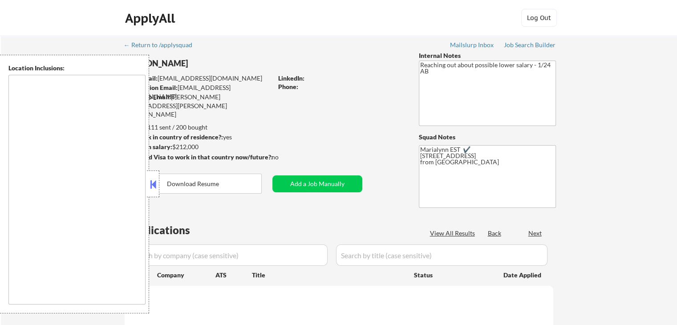
select select ""pending""
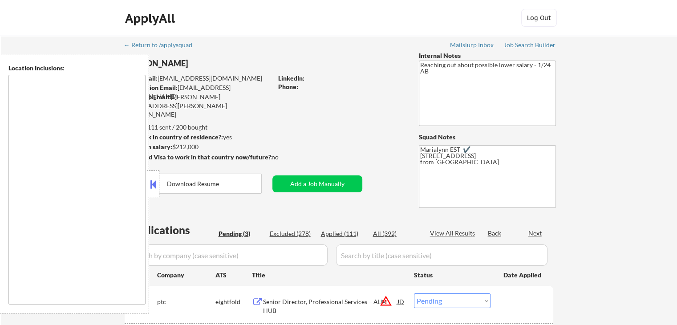
type textarea "remote"
click at [152, 187] on button at bounding box center [153, 184] width 10 height 13
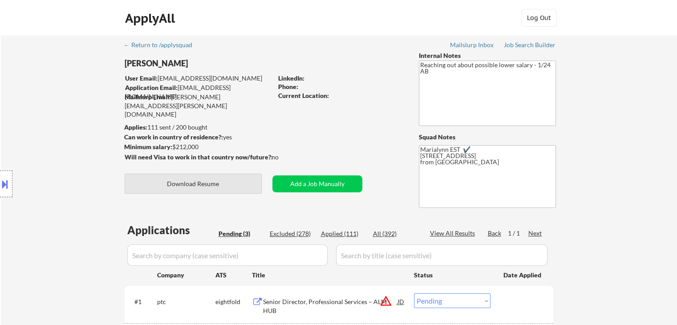
drag, startPoint x: 191, startPoint y: 182, endPoint x: 236, endPoint y: 150, distance: 56.2
click at [191, 182] on button "Download Resume" at bounding box center [193, 184] width 137 height 20
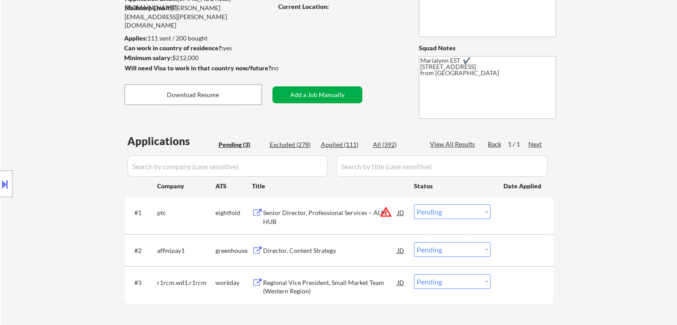
scroll to position [178, 0]
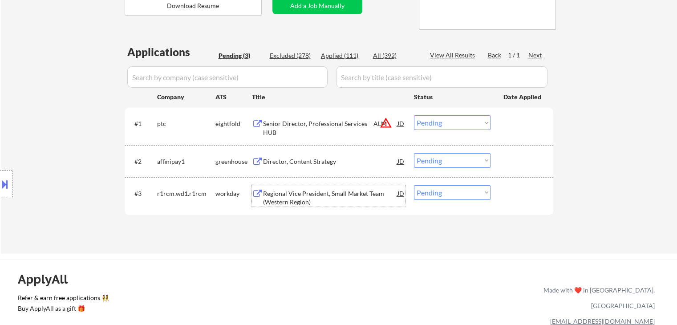
click at [324, 199] on div "Regional Vice President, Small Market Team (Western Region)" at bounding box center [330, 197] width 134 height 17
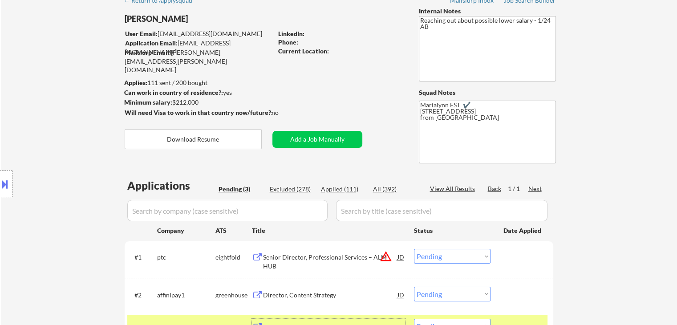
scroll to position [267, 0]
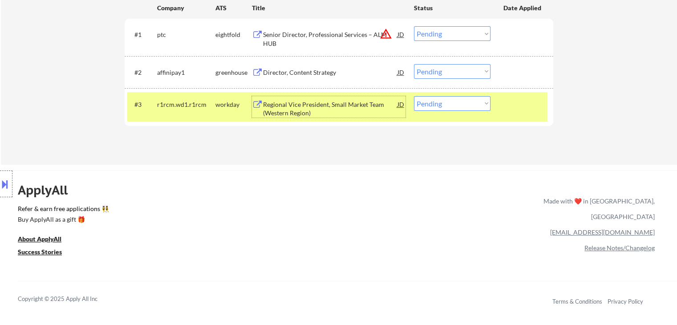
drag, startPoint x: 458, startPoint y: 102, endPoint x: 457, endPoint y: 110, distance: 7.6
click at [458, 102] on select "Choose an option... Pending Applied Excluded (Questions) Excluded (Expired) Exc…" at bounding box center [452, 103] width 77 height 15
select select ""excluded__bad_match_""
click at [414, 96] on select "Choose an option... Pending Applied Excluded (Questions) Excluded (Expired) Exc…" at bounding box center [452, 103] width 77 height 15
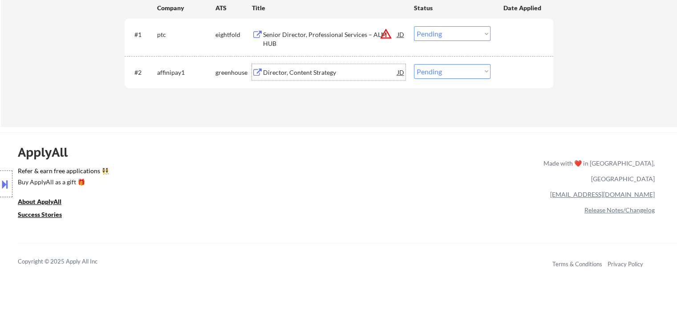
click at [299, 72] on div "Director, Content Strategy" at bounding box center [330, 72] width 134 height 9
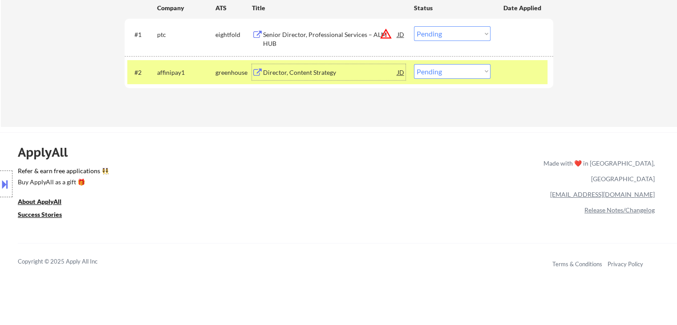
drag, startPoint x: 448, startPoint y: 70, endPoint x: 449, endPoint y: 77, distance: 7.6
click at [448, 70] on select "Choose an option... Pending Applied Excluded (Questions) Excluded (Expired) Exc…" at bounding box center [452, 71] width 77 height 15
select select ""excluded__bad_match_""
click at [414, 64] on select "Choose an option... Pending Applied Excluded (Questions) Excluded (Expired) Exc…" at bounding box center [452, 71] width 77 height 15
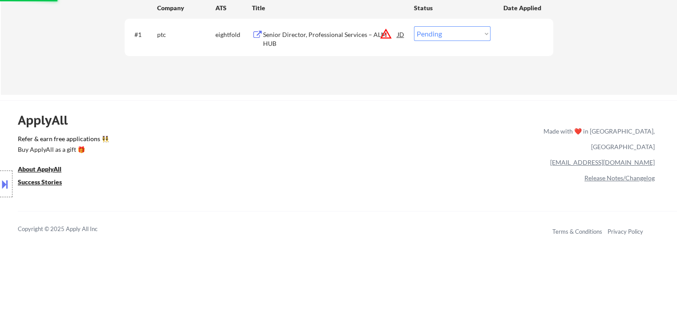
scroll to position [223, 0]
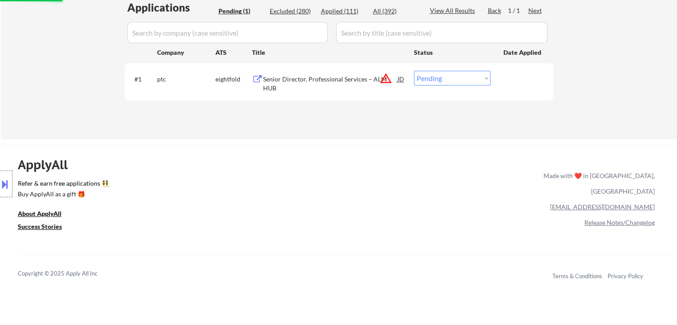
click at [299, 85] on div "Senior Director, Professional Services – ALM HUB" at bounding box center [330, 83] width 134 height 17
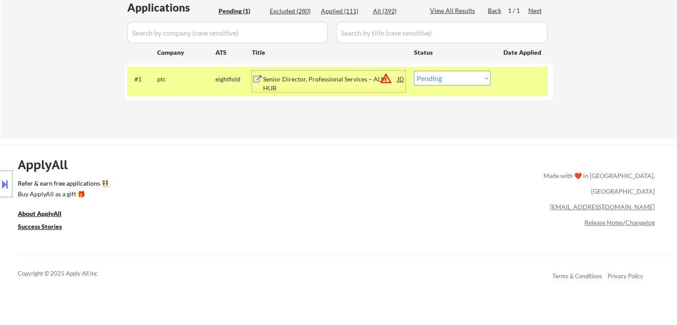
click at [443, 81] on select "Choose an option... Pending Applied Excluded (Questions) Excluded (Expired) Exc…" at bounding box center [452, 78] width 77 height 15
select select ""excluded__location_""
click at [414, 71] on select "Choose an option... Pending Applied Excluded (Questions) Excluded (Expired) Exc…" at bounding box center [452, 78] width 77 height 15
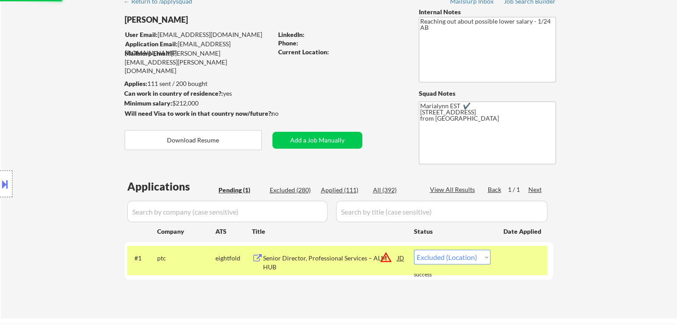
scroll to position [89, 0]
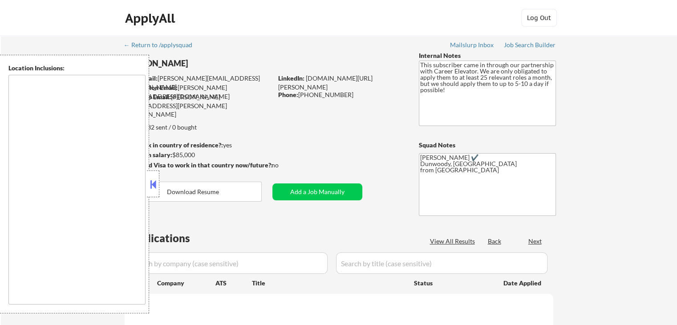
type textarea "Pensacola, FL Gulf Breeze, FL Ferry Pass, FL Brent, FL Ensley, FL Bellview, FL …"
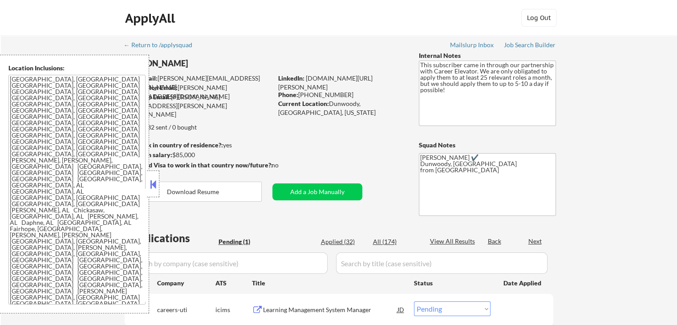
click at [148, 181] on button at bounding box center [153, 184] width 10 height 13
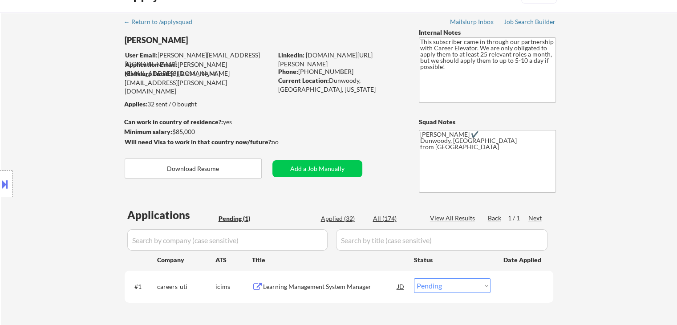
scroll to position [45, 0]
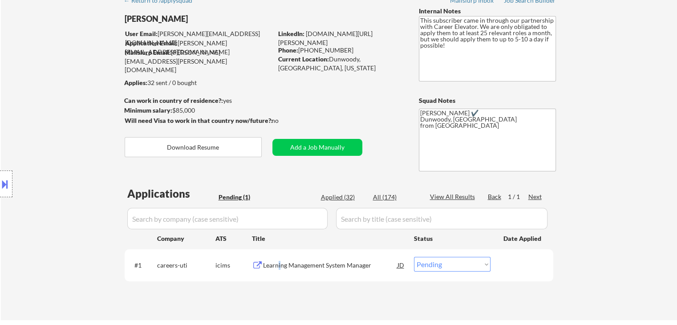
click at [279, 263] on div "Learning Management System Manager" at bounding box center [330, 265] width 134 height 9
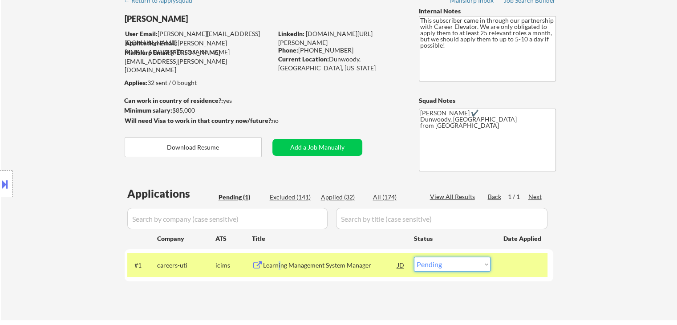
click at [449, 262] on select "Choose an option... Pending Applied Excluded (Questions) Excluded (Expired) Exc…" at bounding box center [452, 264] width 77 height 15
select select ""excluded__bad_match_""
click at [414, 257] on select "Choose an option... Pending Applied Excluded (Questions) Excluded (Expired) Exc…" at bounding box center [452, 264] width 77 height 15
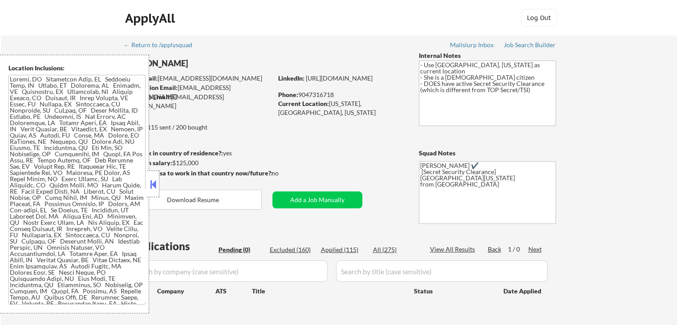
click at [153, 183] on button at bounding box center [153, 184] width 10 height 13
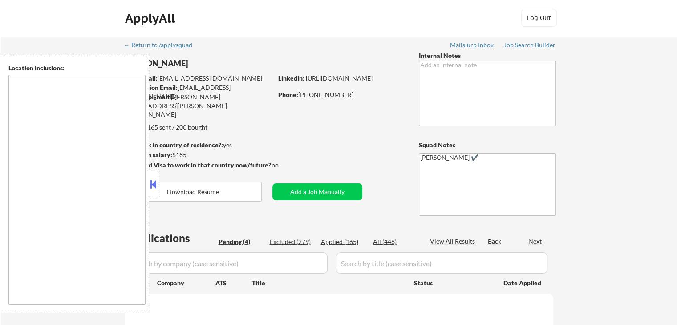
select select ""pending""
type textarea "Tampa, FL St. Petersburg, FL Clearwater, FL Brandon, FL Riverview, FL Largo, FL…"
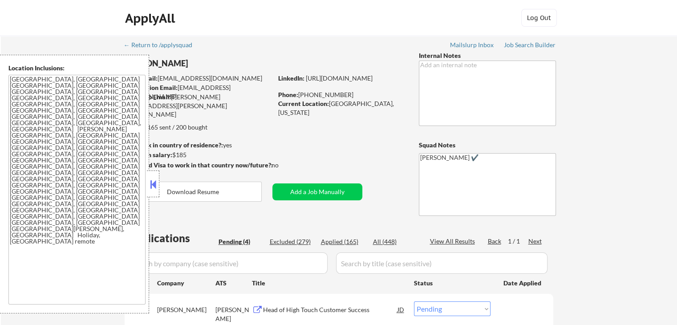
click at [153, 185] on button at bounding box center [153, 184] width 10 height 13
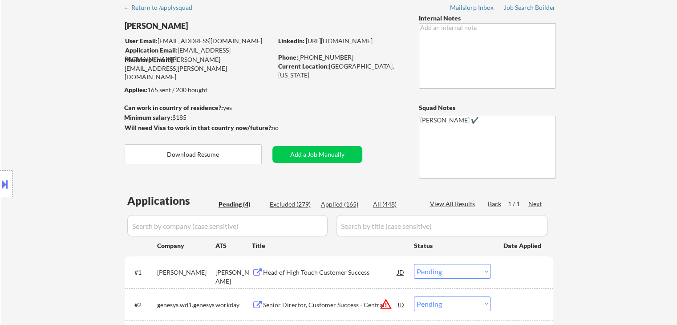
scroll to position [89, 0]
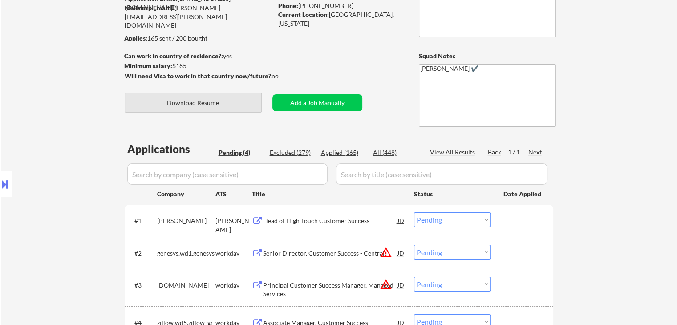
click at [218, 101] on button "Download Resume" at bounding box center [193, 103] width 137 height 20
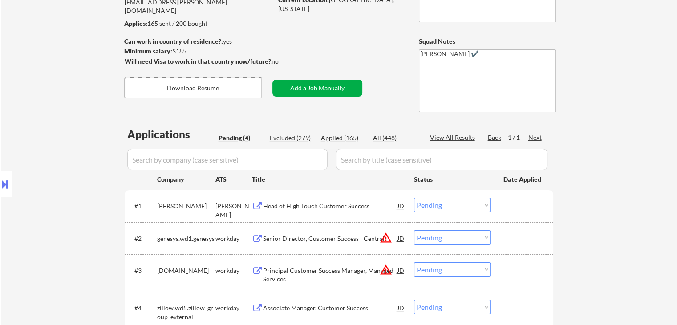
scroll to position [178, 0]
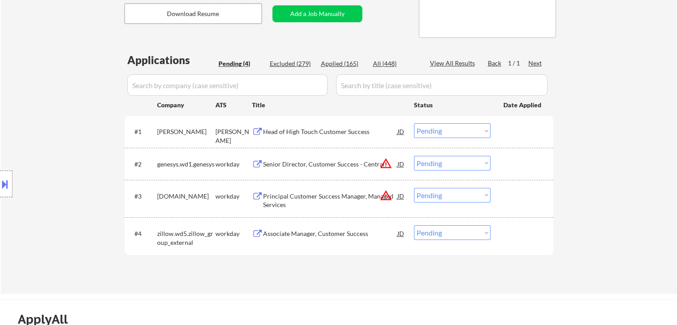
click at [296, 130] on div "Head of High Touch Customer Success" at bounding box center [330, 131] width 134 height 9
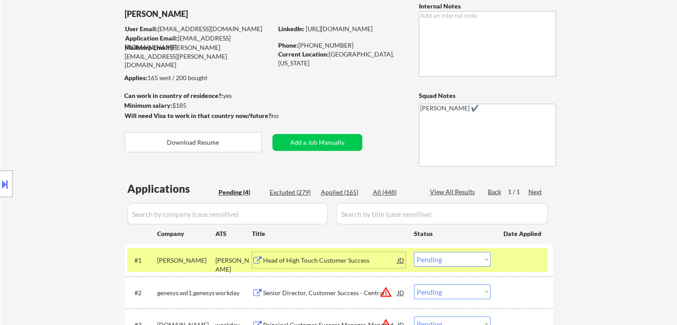
scroll to position [45, 0]
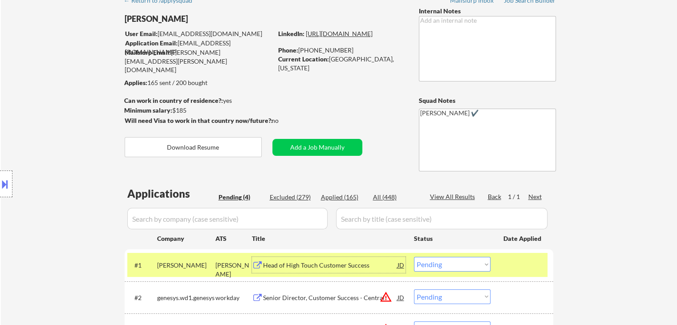
click at [333, 37] on link "https://www.linkedin.com/in/rahluwal/" at bounding box center [339, 34] width 67 height 8
click at [433, 266] on select "Choose an option... Pending Applied Excluded (Questions) Excluded (Expired) Exc…" at bounding box center [452, 264] width 77 height 15
click at [414, 257] on select "Choose an option... Pending Applied Excluded (Questions) Excluded (Expired) Exc…" at bounding box center [452, 264] width 77 height 15
select select ""pending""
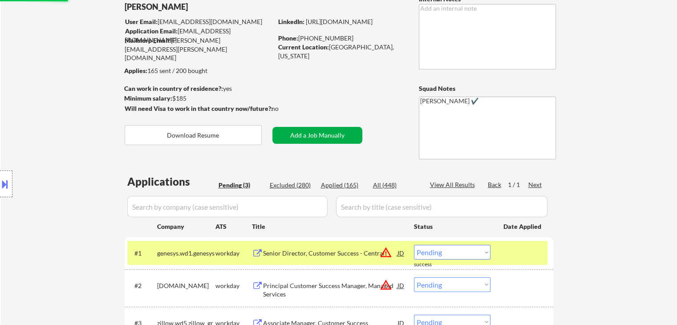
scroll to position [134, 0]
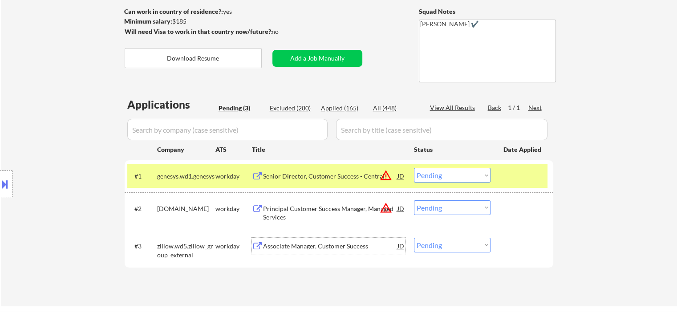
click at [307, 248] on div "Associate Manager, Customer Success" at bounding box center [330, 246] width 134 height 9
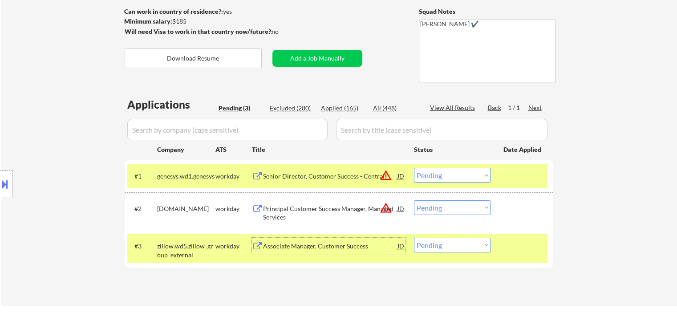
click at [454, 246] on select "Choose an option... Pending Applied Excluded (Questions) Excluded (Expired) Exc…" at bounding box center [452, 245] width 77 height 15
select select ""excluded__bad_match_""
click at [414, 238] on select "Choose an option... Pending Applied Excluded (Questions) Excluded (Expired) Exc…" at bounding box center [452, 245] width 77 height 15
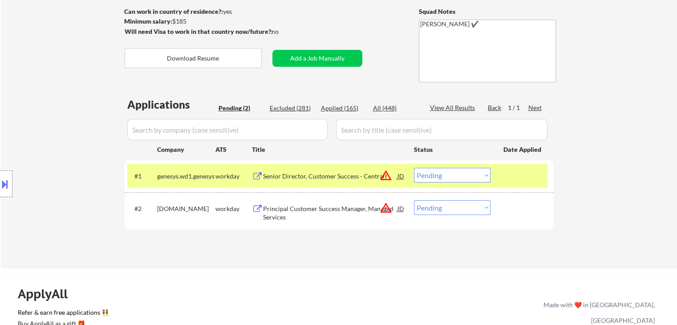
click at [337, 173] on div "Senior Director, Customer Success - Central" at bounding box center [330, 176] width 134 height 9
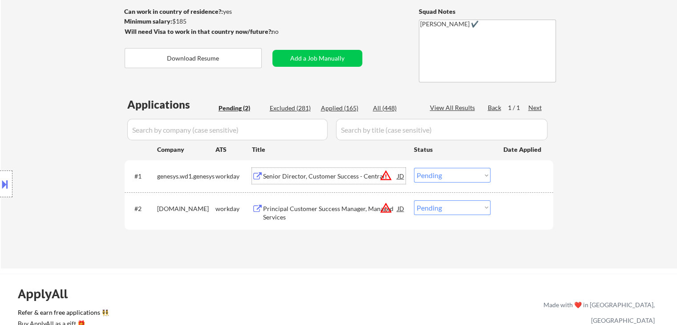
drag, startPoint x: 433, startPoint y: 177, endPoint x: 435, endPoint y: 182, distance: 5.6
click at [433, 177] on select "Choose an option... Pending Applied Excluded (Questions) Excluded (Expired) Exc…" at bounding box center [452, 175] width 77 height 15
click at [414, 168] on select "Choose an option... Pending Applied Excluded (Questions) Excluded (Expired) Exc…" at bounding box center [452, 175] width 77 height 15
click at [319, 208] on div "Principal Customer Success Manager, Managed Services" at bounding box center [330, 212] width 134 height 17
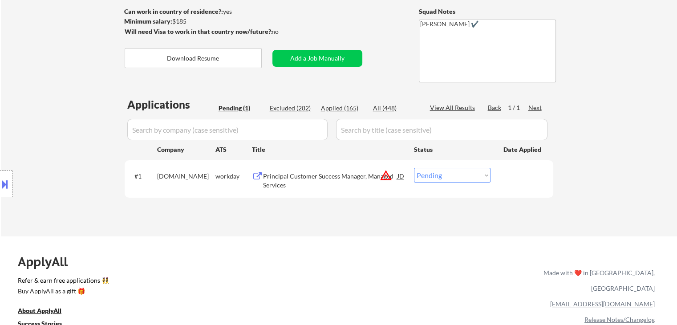
click at [435, 177] on select "Choose an option... Pending Applied Excluded (Questions) Excluded (Expired) Exc…" at bounding box center [452, 175] width 77 height 15
select select ""excluded__bad_match_""
click at [414, 168] on select "Choose an option... Pending Applied Excluded (Questions) Excluded (Expired) Exc…" at bounding box center [452, 175] width 77 height 15
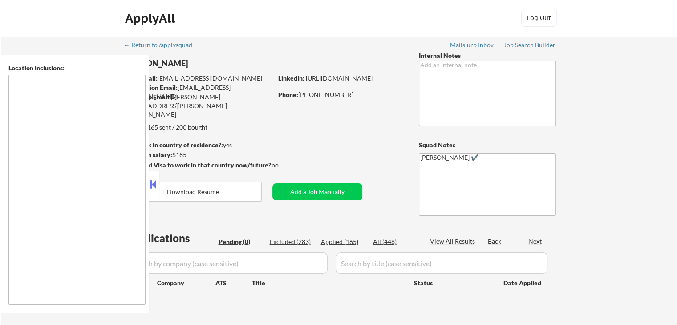
type textarea "Tampa, FL St. Petersburg, FL Clearwater, FL Brandon, FL Riverview, FL Largo, FL…"
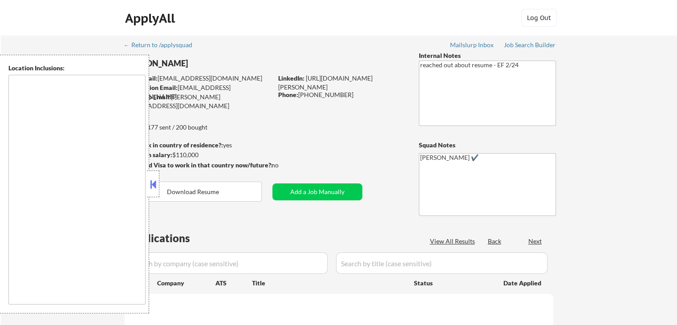
select select ""pending""
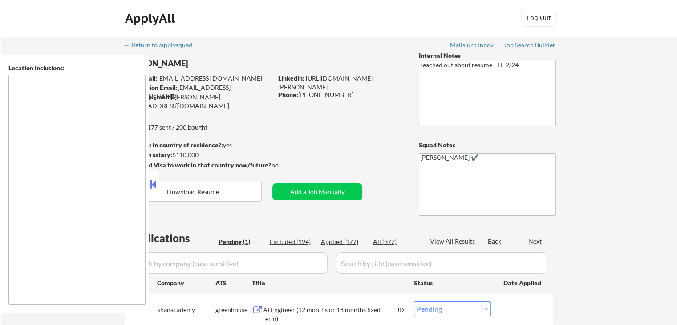
type textarea "[GEOGRAPHIC_DATA], [GEOGRAPHIC_DATA] [GEOGRAPHIC_DATA][PERSON_NAME], [GEOGRAPHI…"
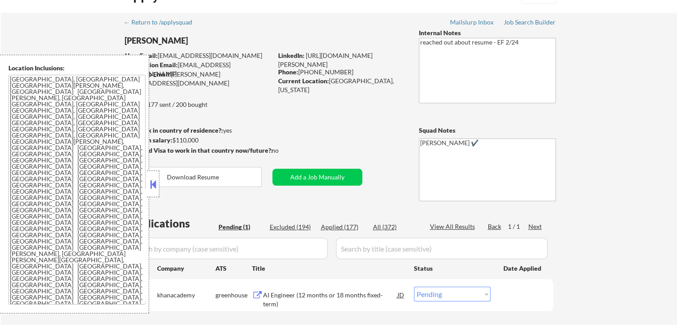
scroll to position [45, 0]
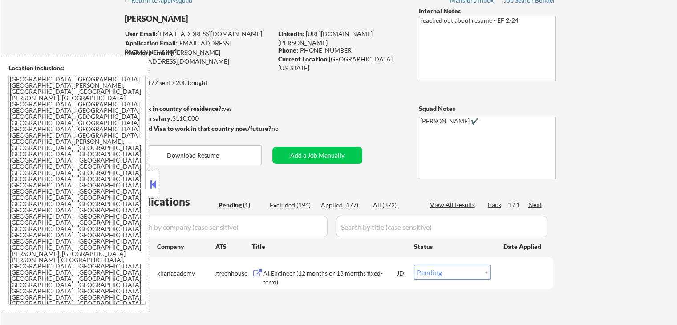
drag, startPoint x: 146, startPoint y: 186, endPoint x: 149, endPoint y: 195, distance: 9.4
click at [146, 187] on div "Location Inclusions:" at bounding box center [74, 184] width 149 height 259
drag, startPoint x: 150, startPoint y: 180, endPoint x: 184, endPoint y: 200, distance: 39.9
click at [150, 180] on button at bounding box center [153, 184] width 10 height 13
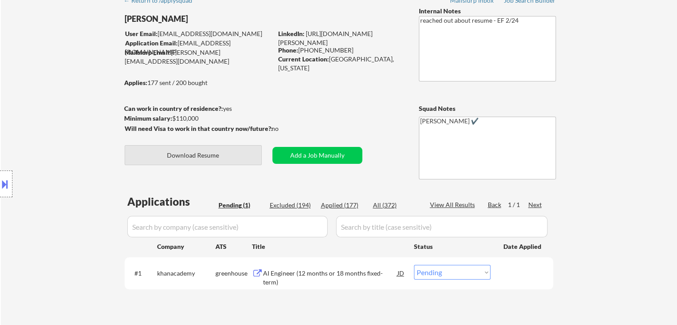
click at [237, 156] on button "Download Resume" at bounding box center [193, 155] width 137 height 20
click at [290, 275] on div "AI Engineer (12 months or 18 months fixed-term)" at bounding box center [330, 277] width 134 height 17
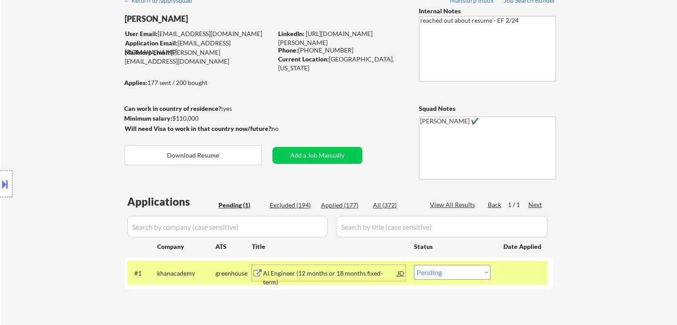
drag, startPoint x: 438, startPoint y: 276, endPoint x: 439, endPoint y: 271, distance: 5.4
click at [438, 276] on select "Choose an option... Pending Applied Excluded (Questions) Excluded (Expired) Exc…" at bounding box center [452, 272] width 77 height 15
select select ""excluded""
click at [414, 265] on select "Choose an option... Pending Applied Excluded (Questions) Excluded (Expired) Exc…" at bounding box center [452, 272] width 77 height 15
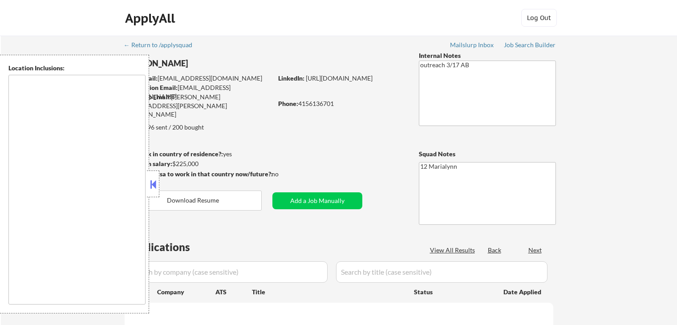
type textarea "[GEOGRAPHIC_DATA], [GEOGRAPHIC_DATA] [GEOGRAPHIC_DATA], [GEOGRAPHIC_DATA] [GEOG…"
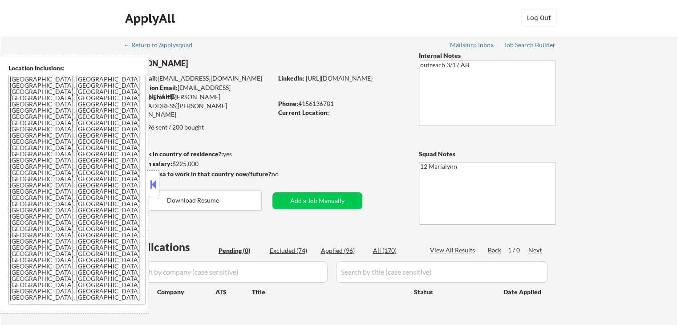
click at [150, 179] on button at bounding box center [153, 184] width 10 height 13
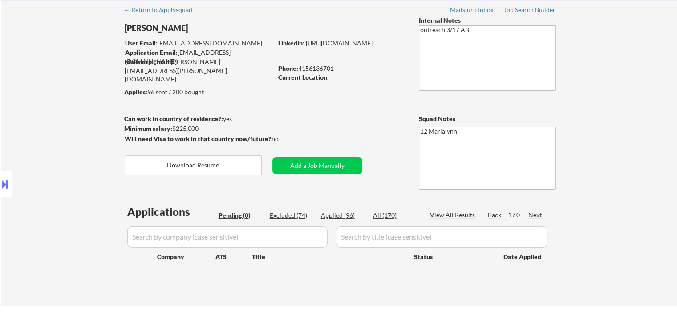
scroll to position [89, 0]
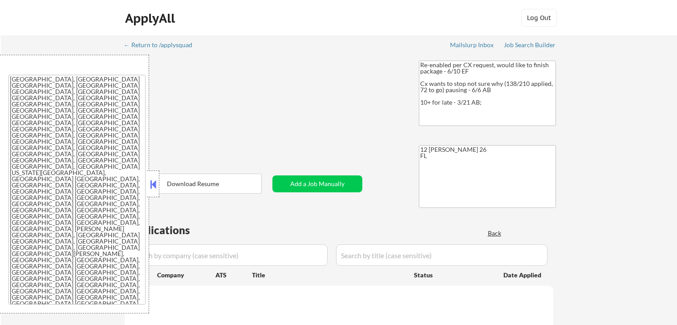
select select ""applied""
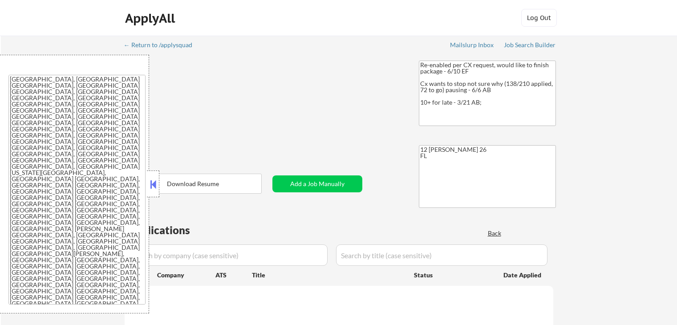
select select ""applied""
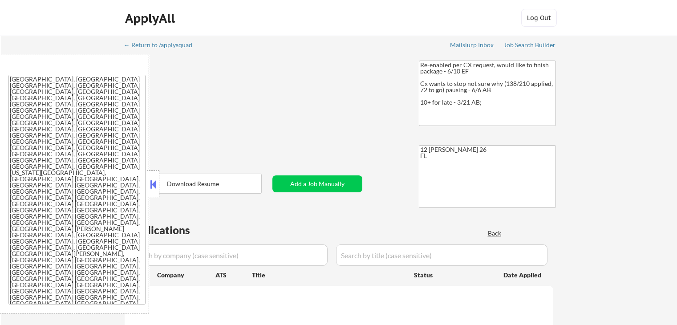
select select ""applied""
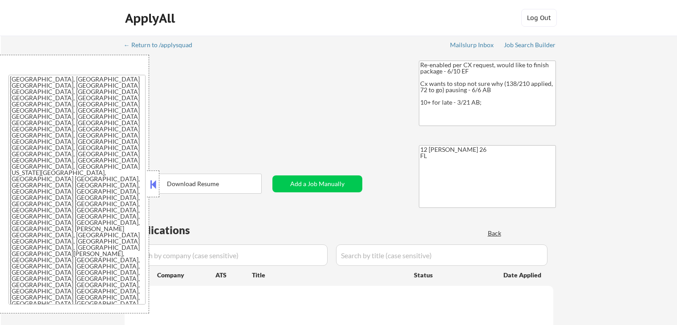
select select ""applied""
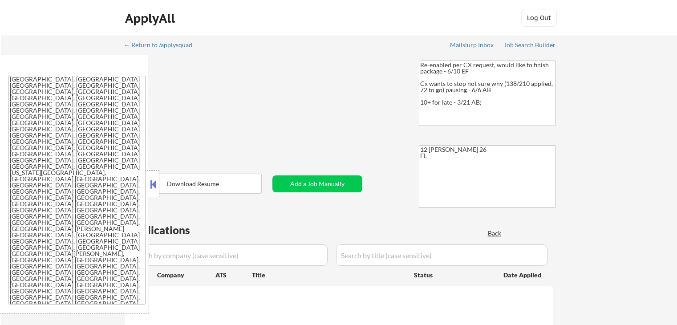
select select ""applied""
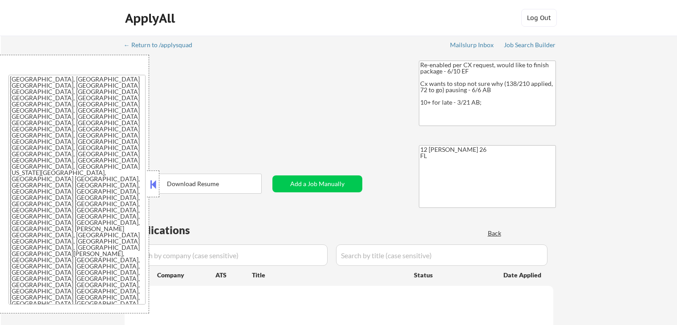
select select ""applied""
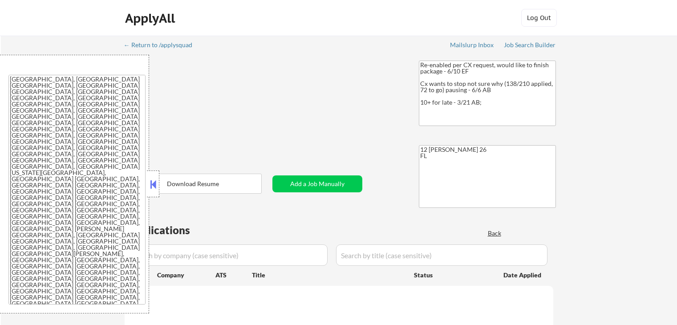
select select ""applied""
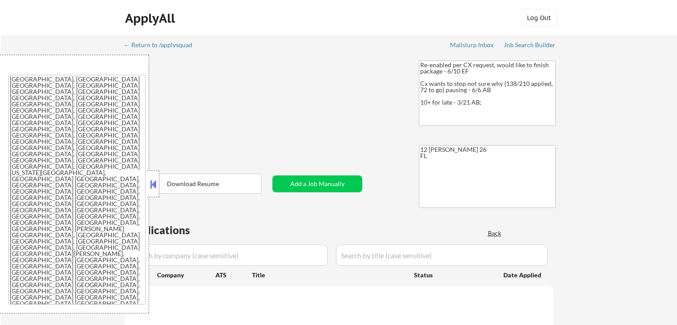
select select ""applied""
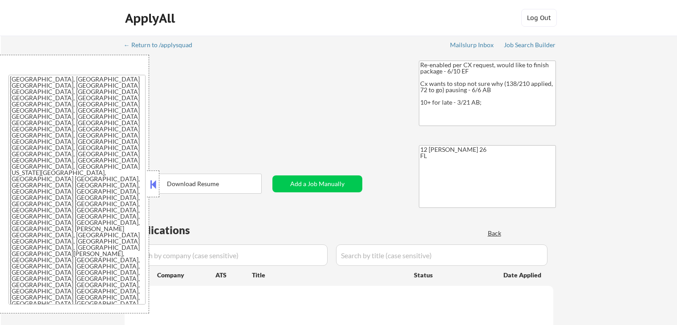
select select ""applied""
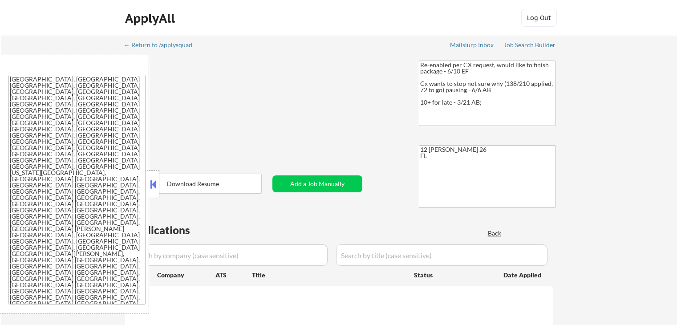
select select ""applied""
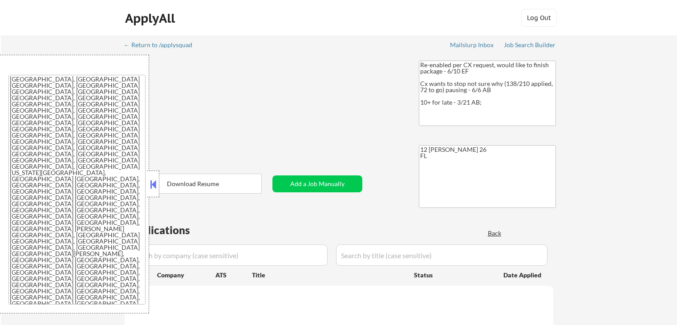
select select ""applied""
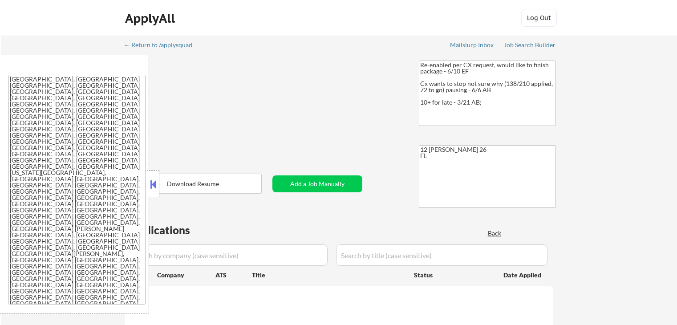
select select ""applied""
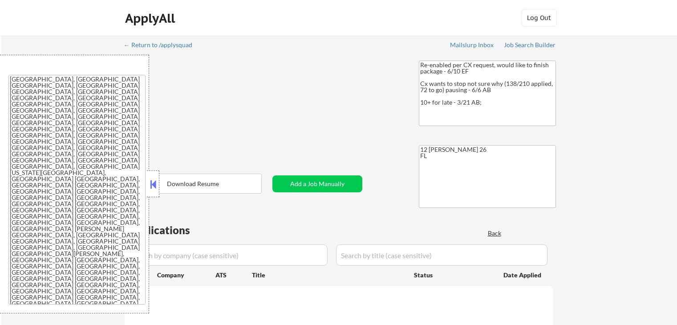
select select ""applied""
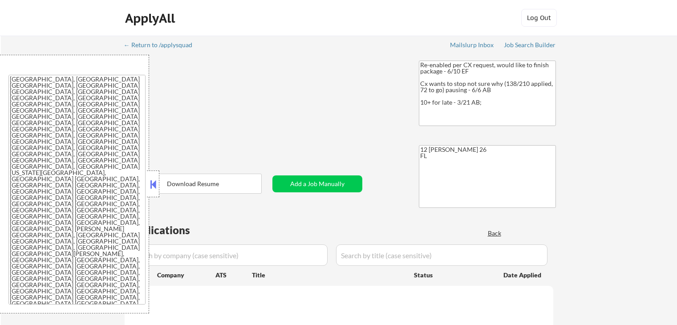
select select ""applied""
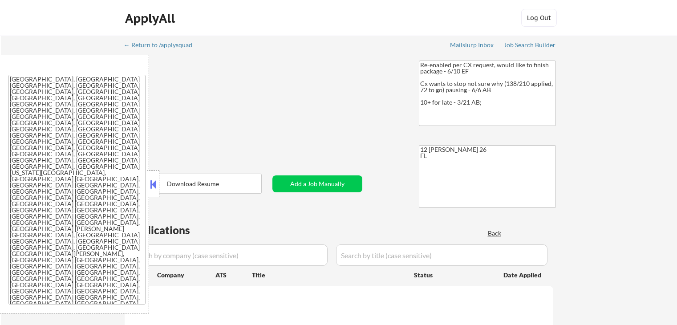
select select ""applied""
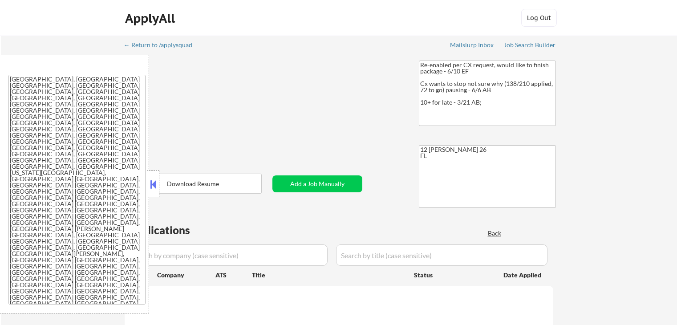
select select ""applied""
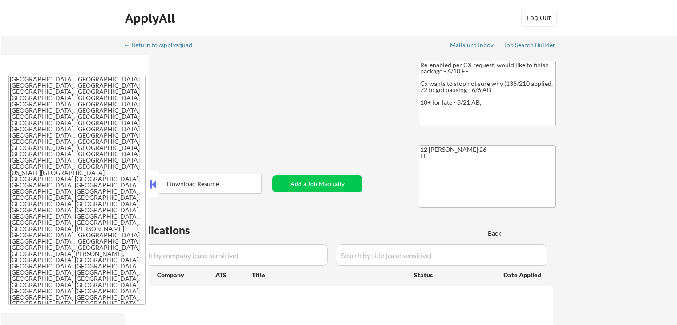
select select ""applied""
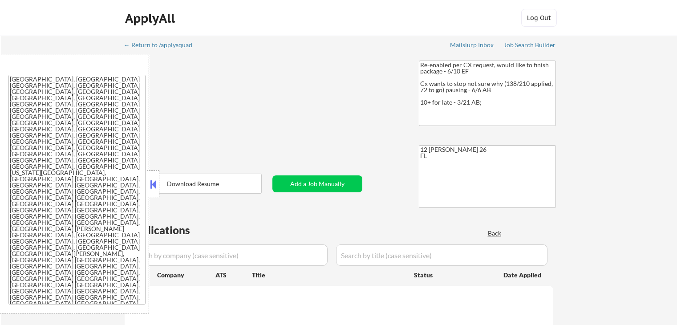
select select ""applied""
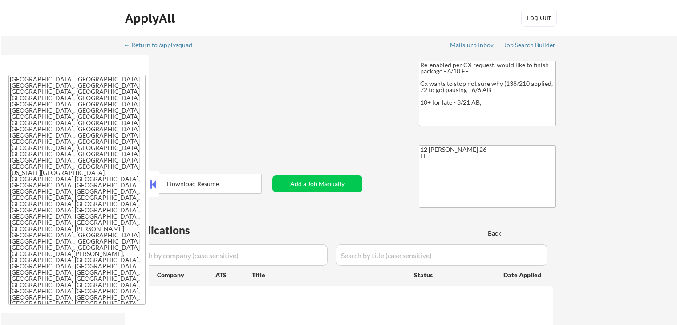
select select ""applied""
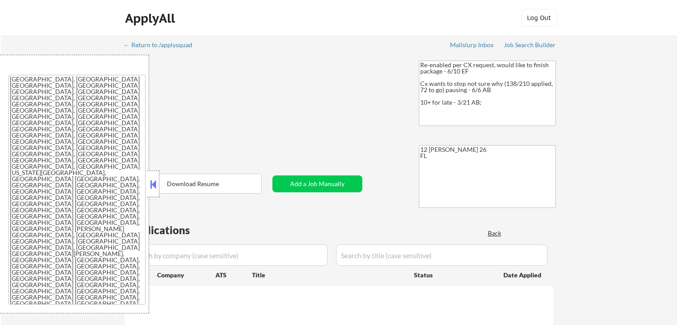
select select ""applied""
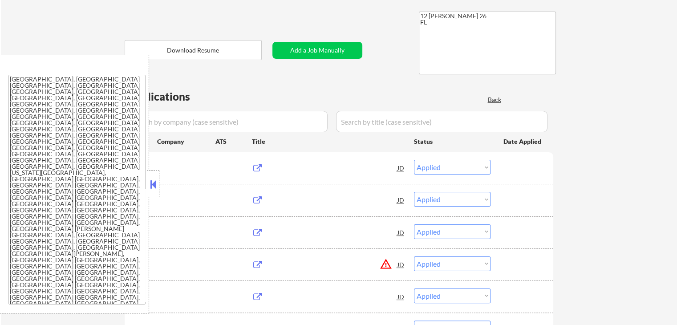
scroll to position [134, 0]
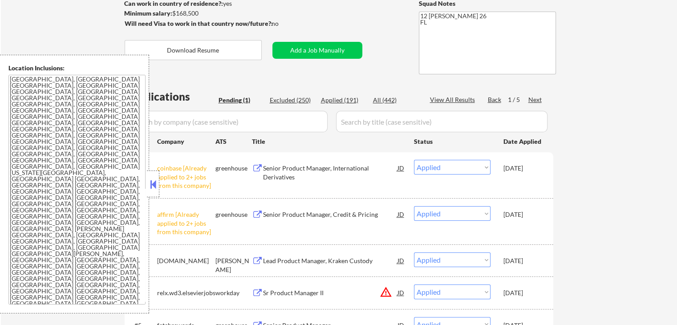
click at [155, 183] on button at bounding box center [153, 184] width 10 height 13
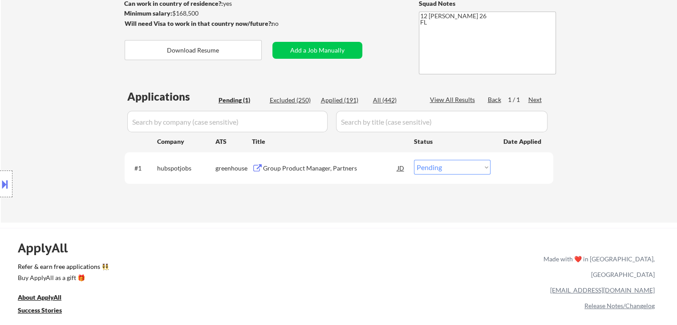
scroll to position [45, 0]
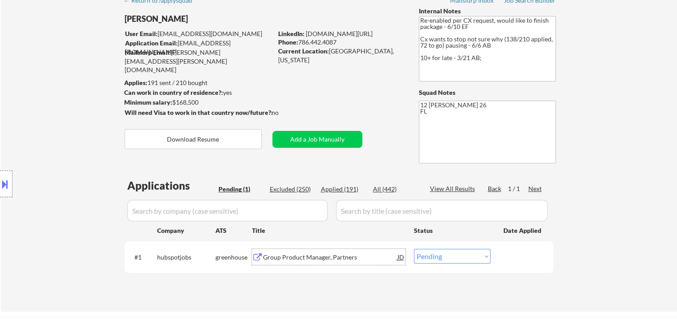
click at [321, 255] on div "Group Product Manager, Partners" at bounding box center [330, 257] width 134 height 9
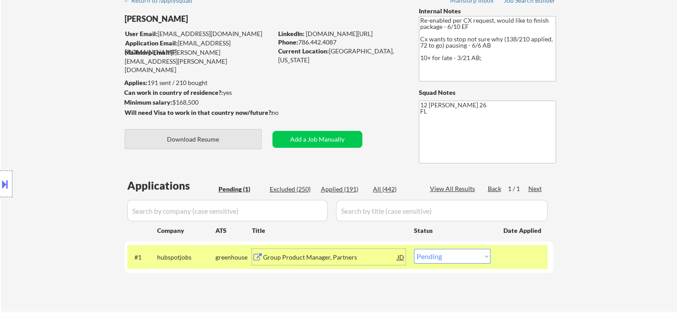
click at [239, 136] on button "Download Resume" at bounding box center [193, 139] width 137 height 20
click at [364, 34] on link "www.linkedin.com/in/carlospernia" at bounding box center [339, 34] width 67 height 8
click at [431, 259] on select "Choose an option... Pending Applied Excluded (Questions) Excluded (Expired) Exc…" at bounding box center [452, 256] width 77 height 15
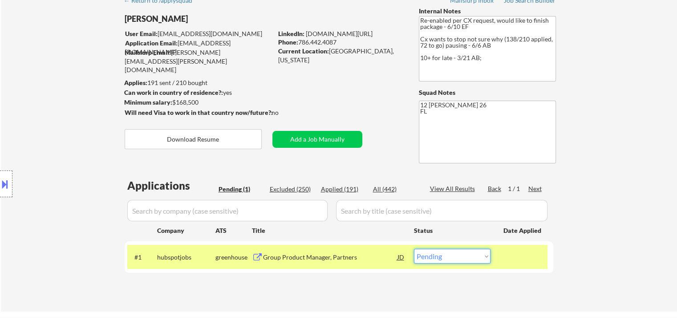
select select ""applied""
click at [414, 249] on select "Choose an option... Pending Applied Excluded (Questions) Excluded (Expired) Exc…" at bounding box center [452, 256] width 77 height 15
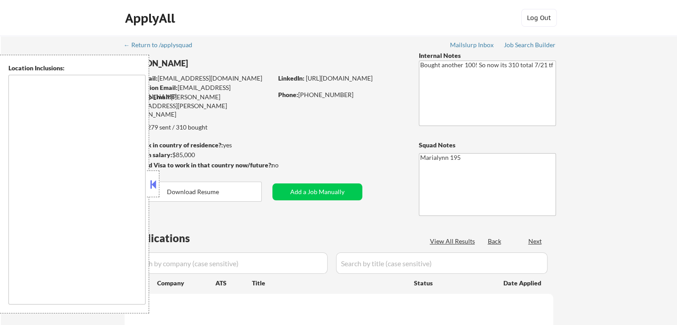
type textarea "[GEOGRAPHIC_DATA], [GEOGRAPHIC_DATA] [GEOGRAPHIC_DATA], [GEOGRAPHIC_DATA] [GEOG…"
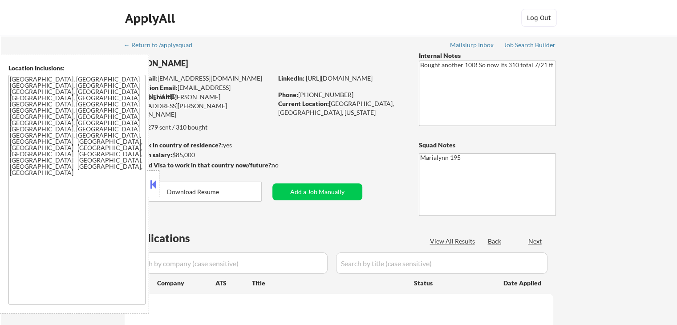
select select ""pending""
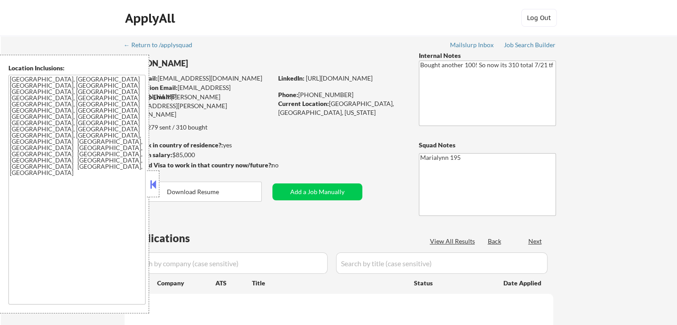
select select ""pending""
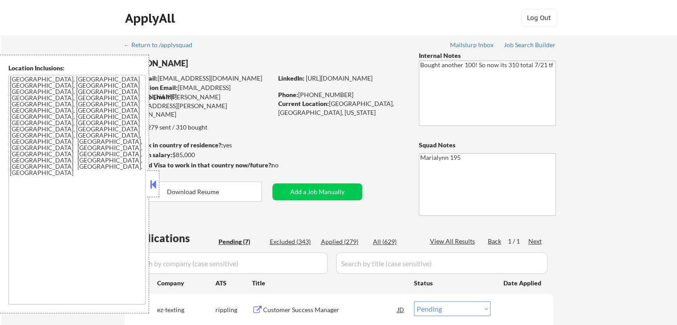
click at [153, 184] on button at bounding box center [153, 184] width 10 height 13
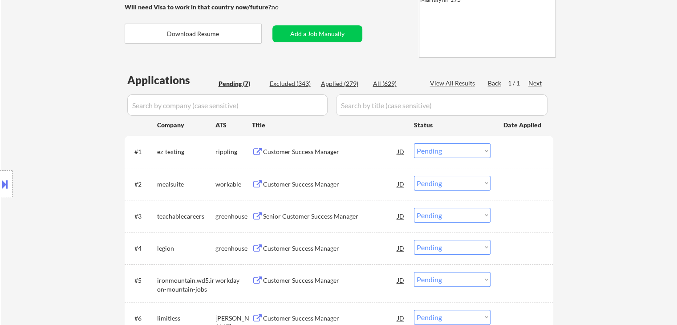
scroll to position [89, 0]
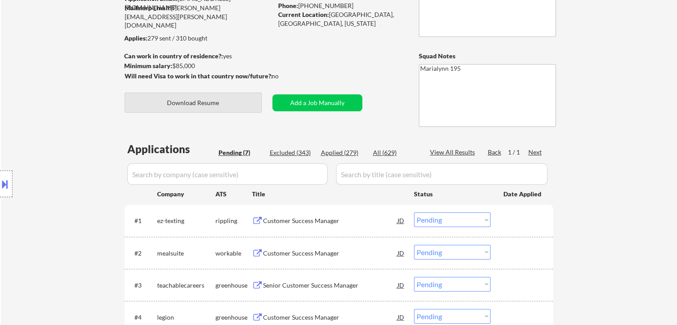
drag, startPoint x: 182, startPoint y: 104, endPoint x: 221, endPoint y: 74, distance: 49.2
click at [182, 104] on button "Download Resume" at bounding box center [193, 103] width 137 height 20
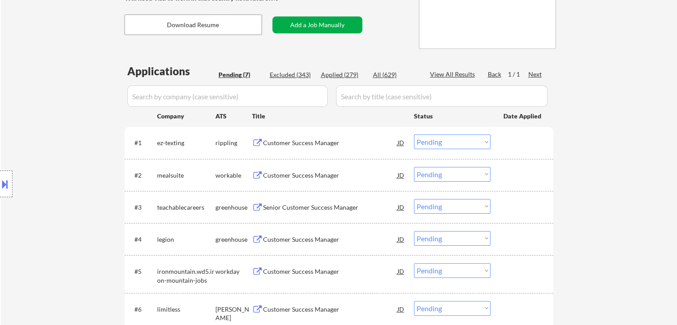
scroll to position [223, 0]
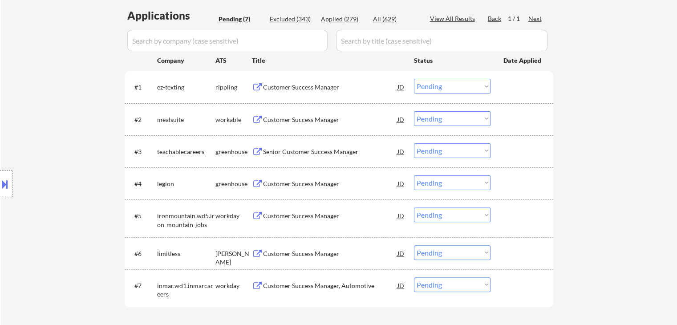
click at [313, 85] on div "Customer Success Manager" at bounding box center [330, 87] width 134 height 9
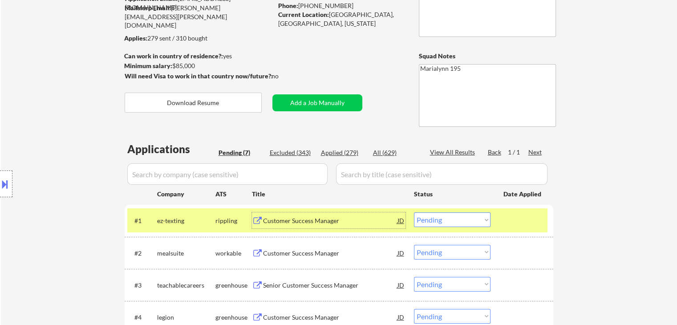
scroll to position [89, 0]
